Goal: Navigation & Orientation: Find specific page/section

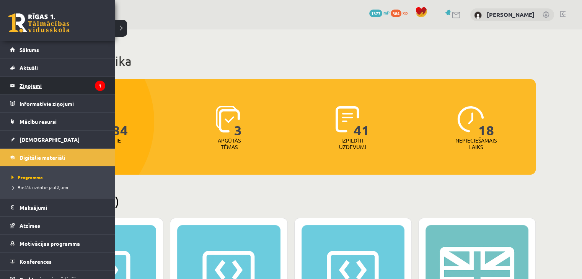
click at [21, 92] on legend "Ziņojumi 1" at bounding box center [63, 86] width 86 height 18
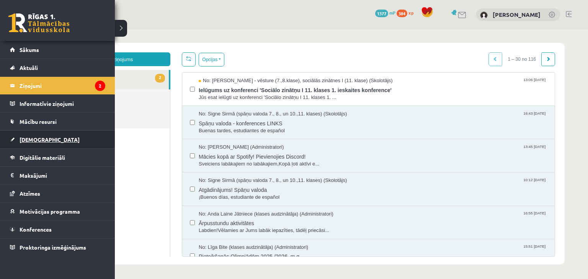
click at [37, 141] on span "[DEMOGRAPHIC_DATA]" at bounding box center [50, 139] width 60 height 7
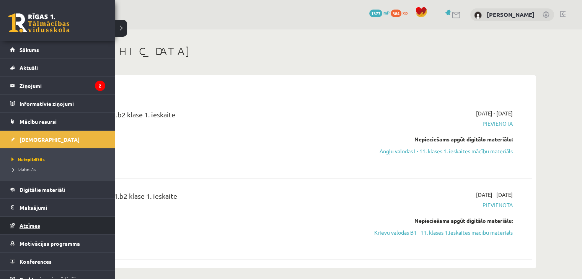
click at [40, 225] on link "Atzīmes" at bounding box center [57, 226] width 95 height 18
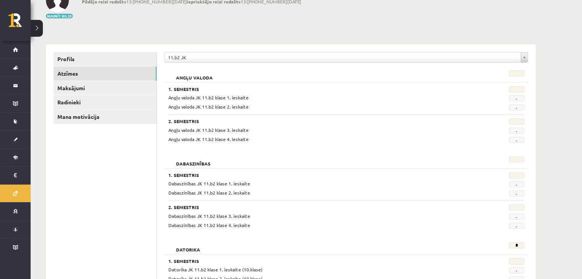
scroll to position [55, 0]
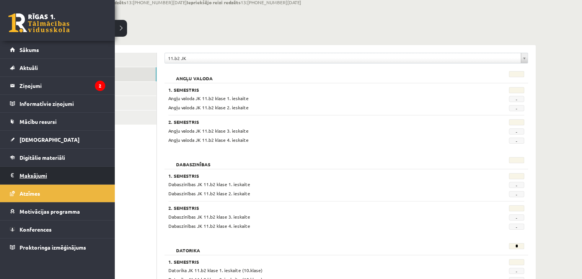
click at [60, 183] on legend "Maksājumi 1" at bounding box center [63, 176] width 86 height 18
